Goal: Transaction & Acquisition: Purchase product/service

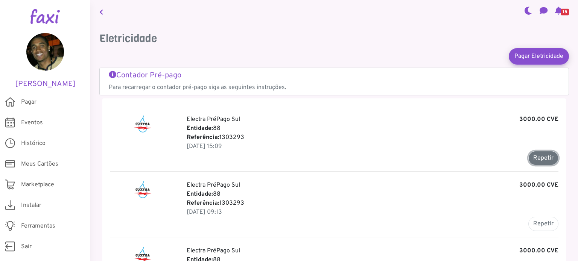
click at [528, 161] on button "Repetir" at bounding box center [543, 158] width 30 height 14
type input "*******"
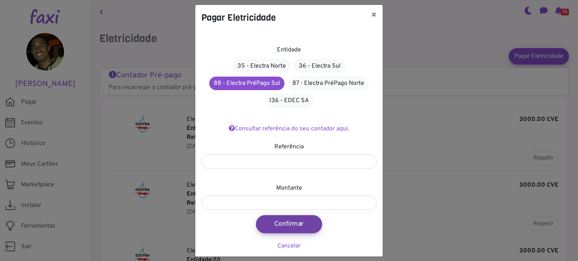
scroll to position [12, 0]
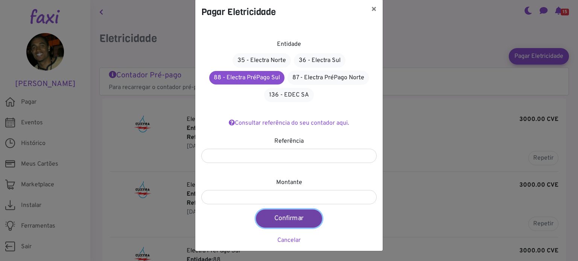
click at [290, 217] on button "Confirmar" at bounding box center [289, 219] width 66 height 18
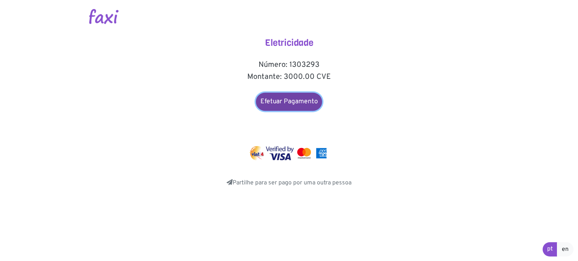
click at [294, 102] on link "Efetuar Pagamento" at bounding box center [289, 102] width 66 height 18
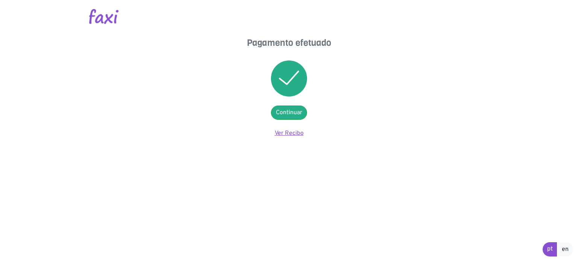
click at [287, 131] on link "Ver Recibo" at bounding box center [288, 134] width 29 height 8
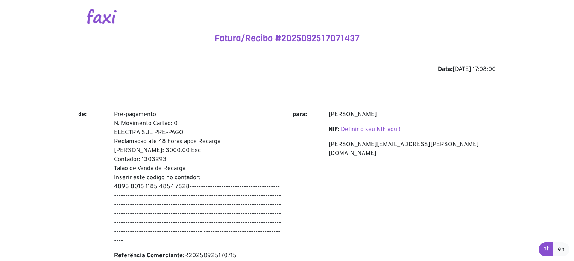
click at [102, 13] on img at bounding box center [101, 16] width 29 height 15
